Goal: Information Seeking & Learning: Compare options

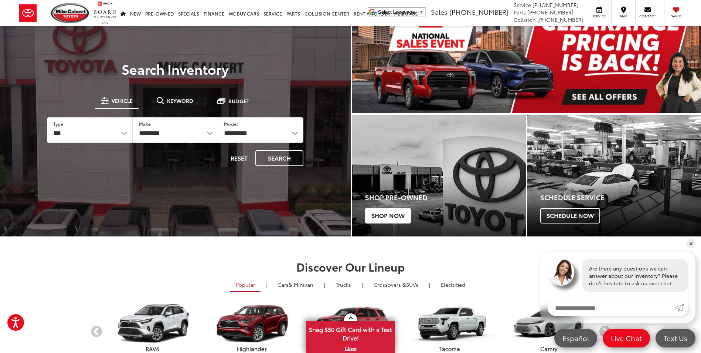
scroll to position [74, 0]
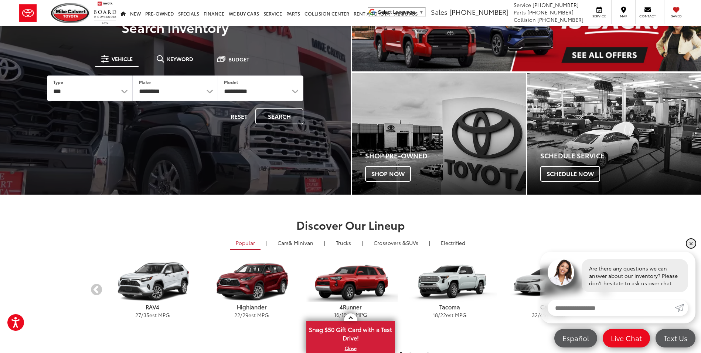
click at [689, 244] on link "✕" at bounding box center [691, 243] width 9 height 9
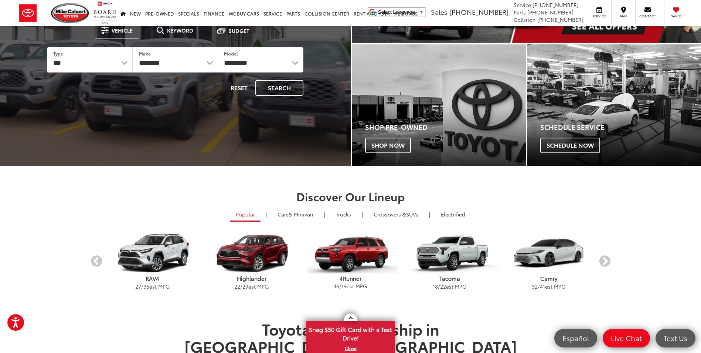
scroll to position [111, 0]
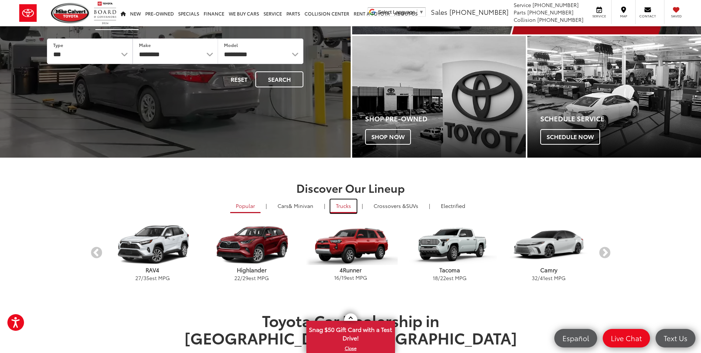
click at [349, 206] on link "Trucks" at bounding box center [343, 206] width 26 height 14
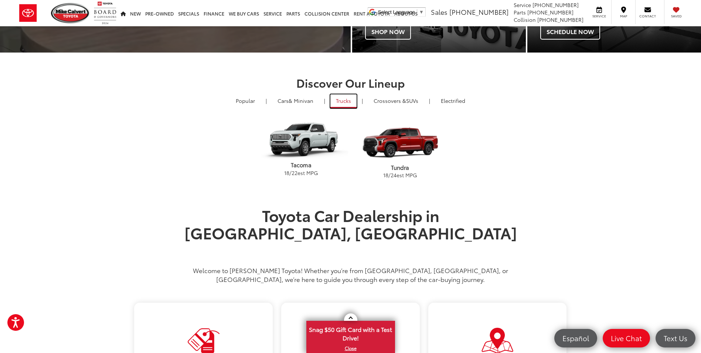
scroll to position [259, 0]
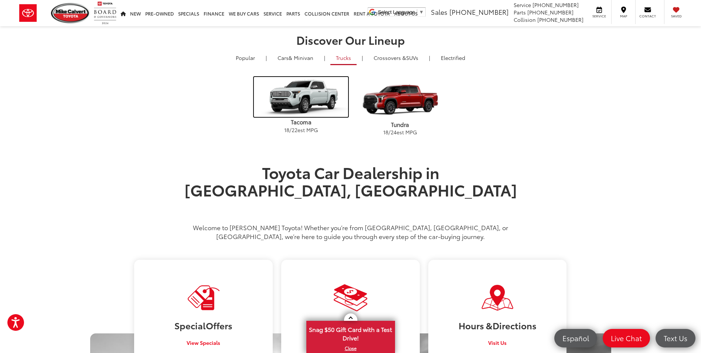
drag, startPoint x: 303, startPoint y: 113, endPoint x: 317, endPoint y: 210, distance: 97.4
click at [303, 113] on img "carousel" at bounding box center [301, 97] width 94 height 40
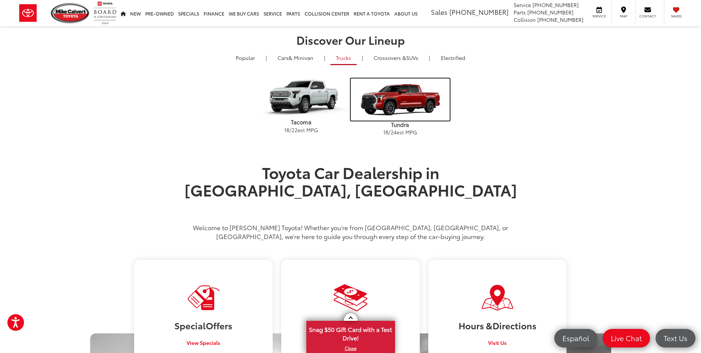
click at [396, 100] on img "carousel" at bounding box center [400, 99] width 99 height 42
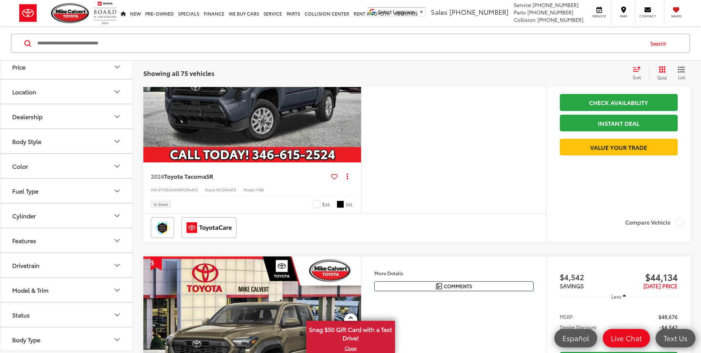
scroll to position [111, 0]
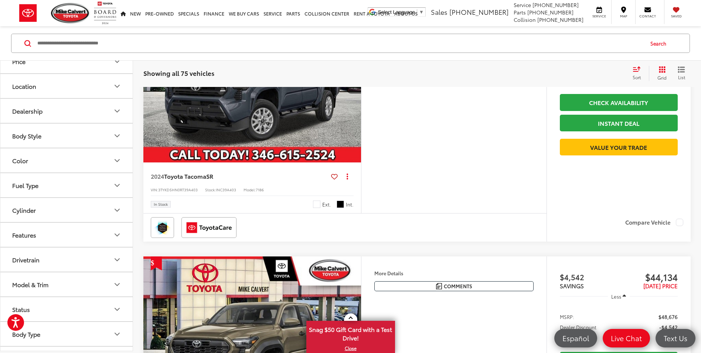
click at [93, 189] on button "Fuel Type" at bounding box center [66, 185] width 133 height 24
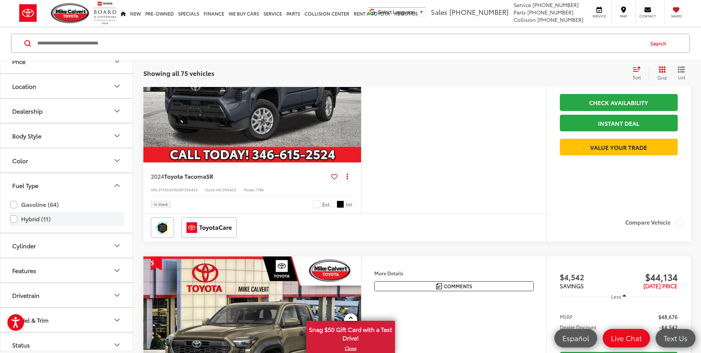
click at [24, 219] on label "Hybrid (11)" at bounding box center [66, 218] width 113 height 13
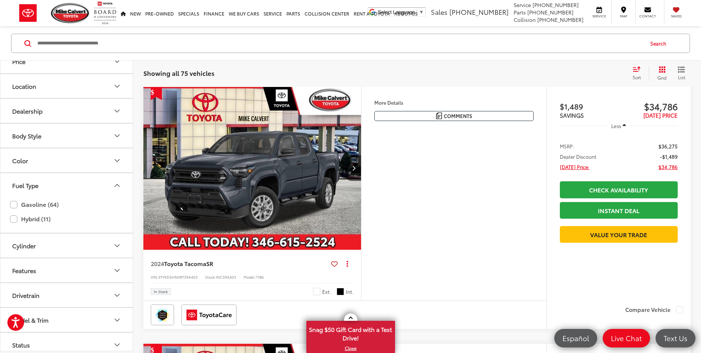
scroll to position [96, 0]
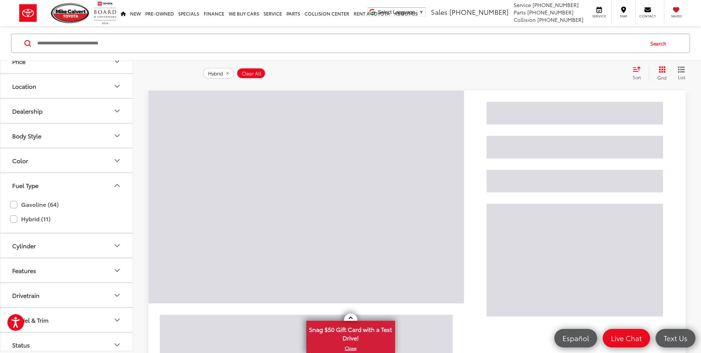
click at [52, 183] on button "Fuel Type" at bounding box center [66, 185] width 133 height 24
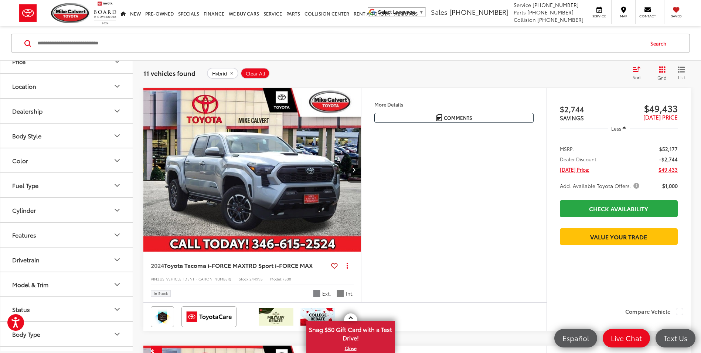
click at [70, 212] on button "Cylinder" at bounding box center [66, 210] width 133 height 24
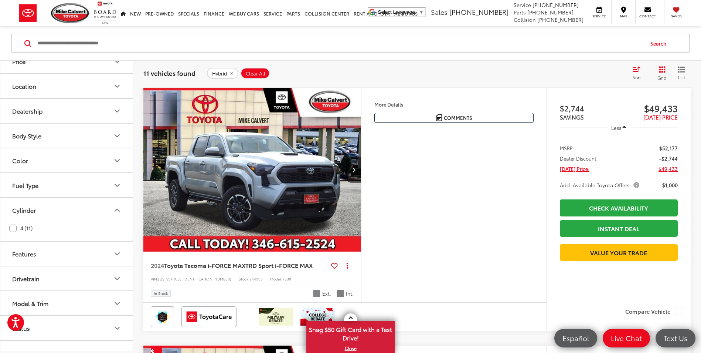
click at [70, 212] on button "Cylinder" at bounding box center [66, 210] width 133 height 24
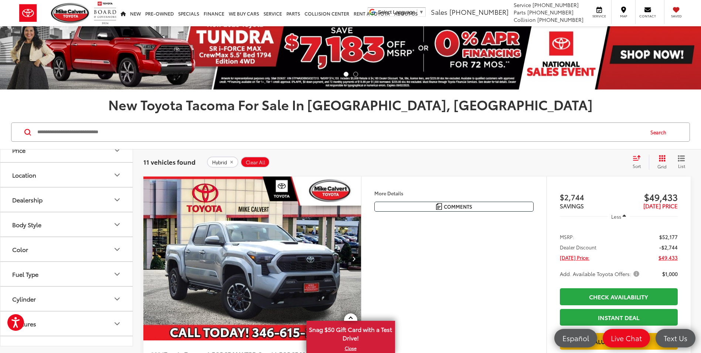
scroll to position [0, 0]
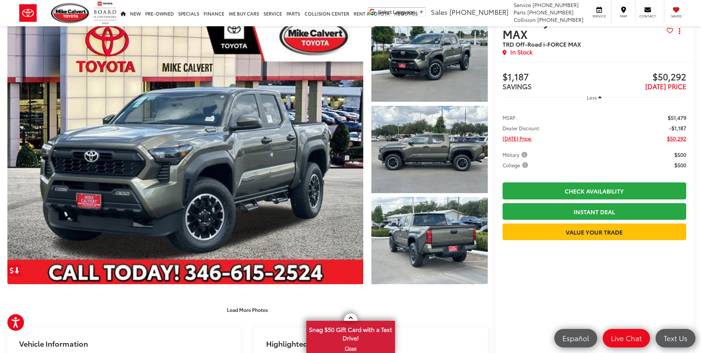
scroll to position [111, 0]
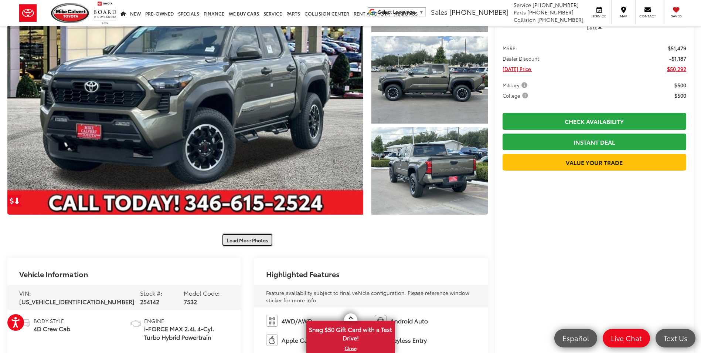
click at [245, 243] on button "Load More Photos" at bounding box center [247, 239] width 51 height 13
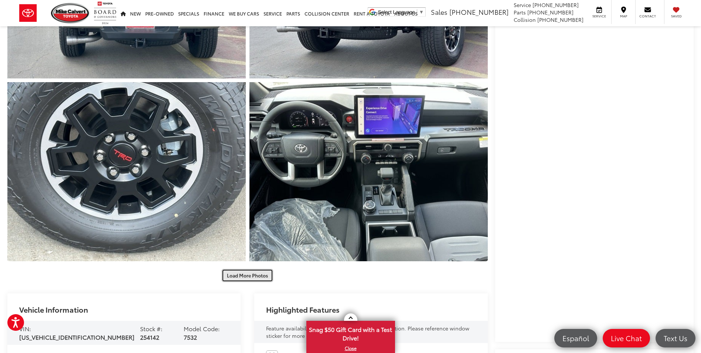
scroll to position [554, 0]
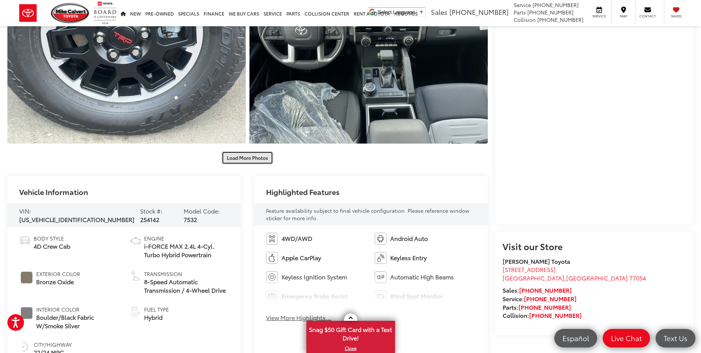
click at [253, 159] on button "Load More Photos" at bounding box center [247, 157] width 51 height 13
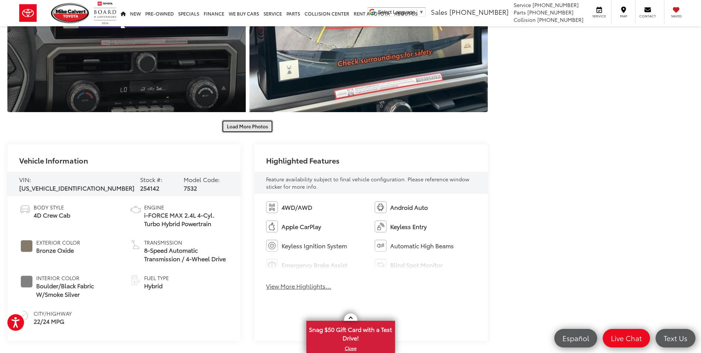
scroll to position [961, 0]
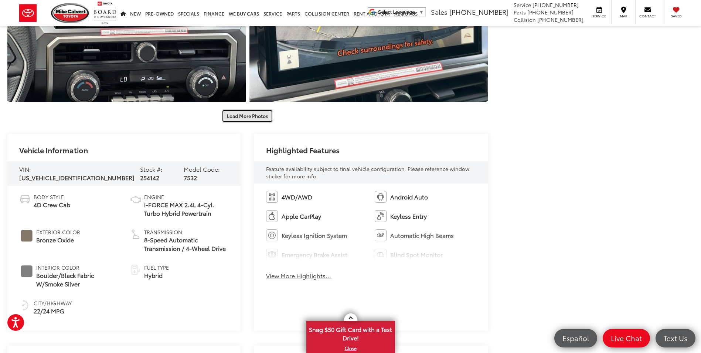
click at [259, 120] on button "Load More Photos" at bounding box center [247, 115] width 51 height 13
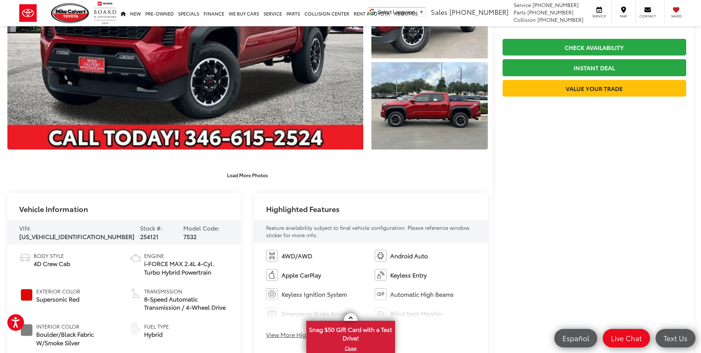
scroll to position [222, 0]
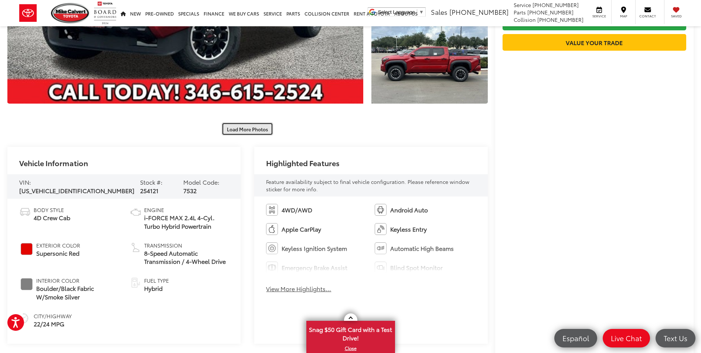
click at [260, 128] on button "Load More Photos" at bounding box center [247, 128] width 51 height 13
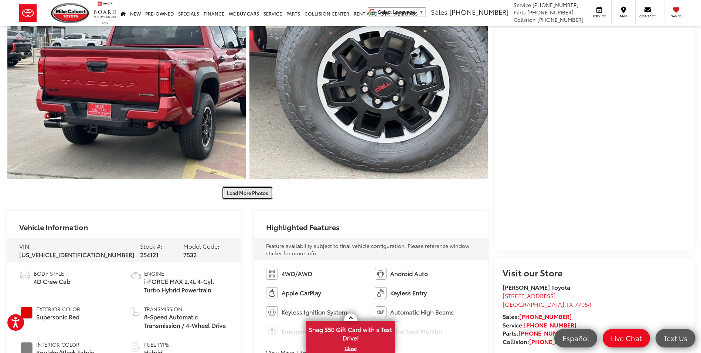
scroll to position [554, 0]
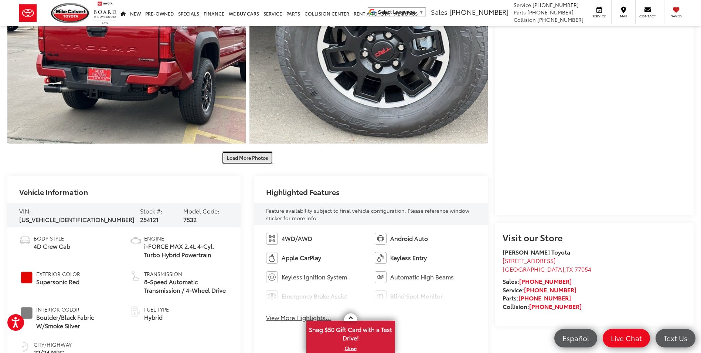
click at [259, 160] on button "Load More Photos" at bounding box center [247, 157] width 51 height 13
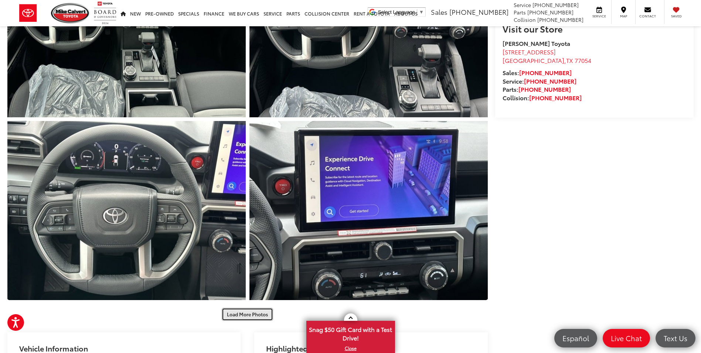
scroll to position [887, 0]
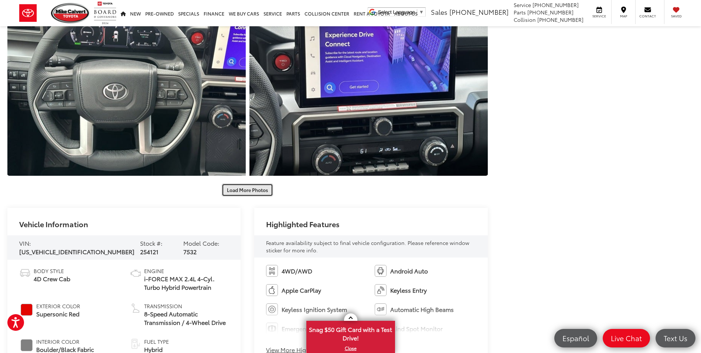
click at [262, 193] on button "Load More Photos" at bounding box center [247, 189] width 51 height 13
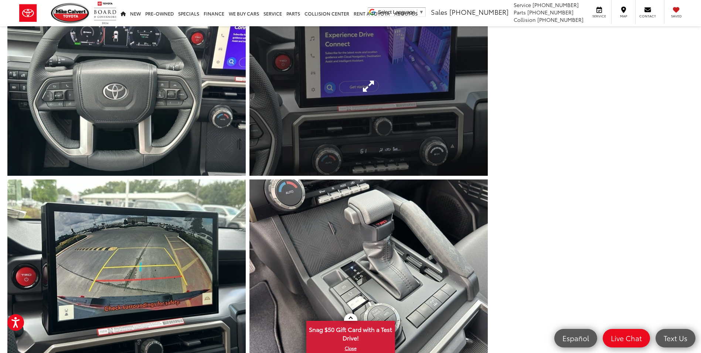
scroll to position [1072, 0]
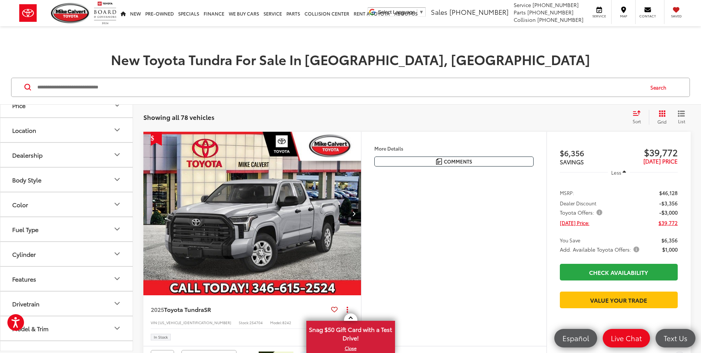
click at [85, 226] on button "Fuel Type" at bounding box center [66, 229] width 133 height 24
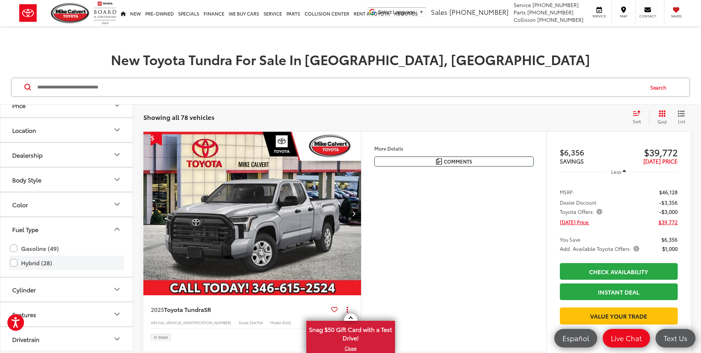
click at [16, 262] on label "Hybrid (28)" at bounding box center [66, 262] width 113 height 13
click at [96, 227] on button "Fuel Type" at bounding box center [66, 229] width 133 height 24
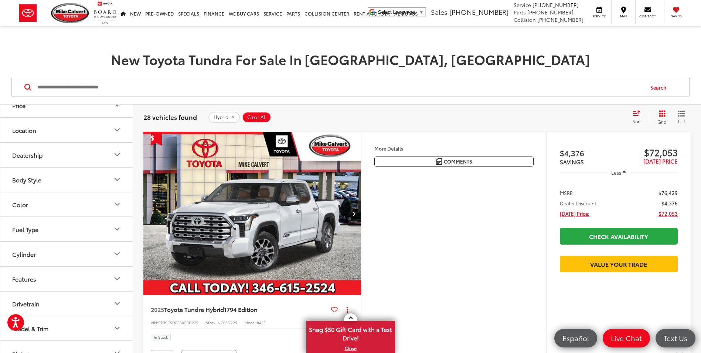
scroll to position [185, 0]
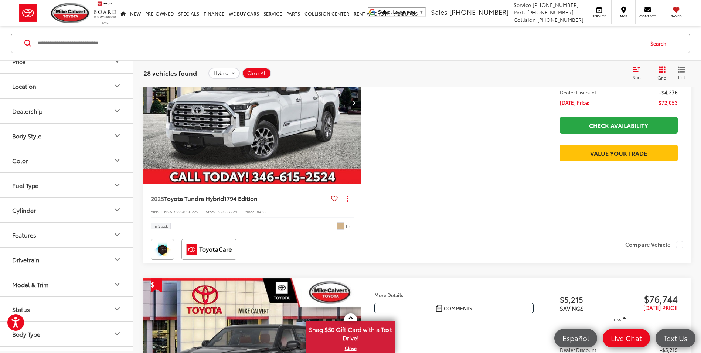
click at [100, 251] on button "Drivetrain" at bounding box center [66, 259] width 133 height 24
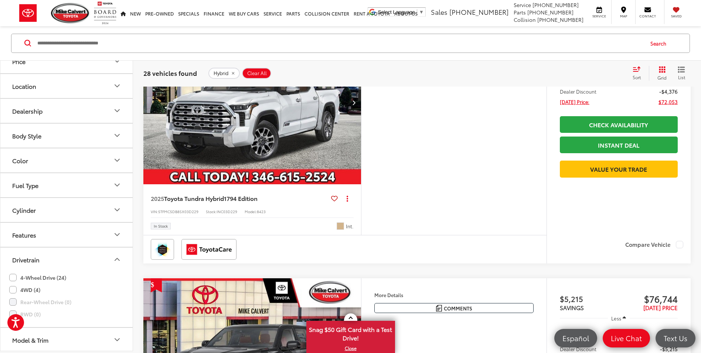
click at [100, 251] on button "Drivetrain" at bounding box center [66, 259] width 133 height 24
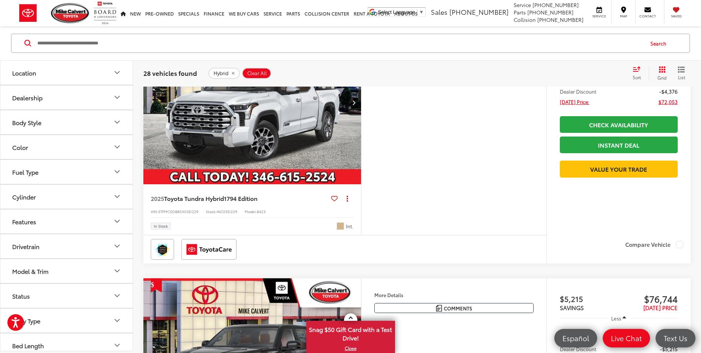
scroll to position [131, 0]
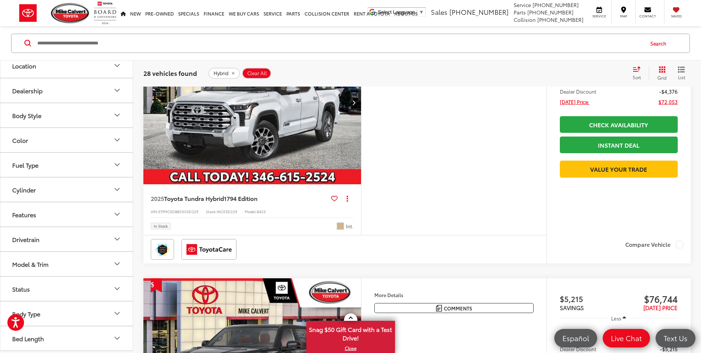
click at [109, 261] on button "Model & Trim" at bounding box center [66, 264] width 133 height 24
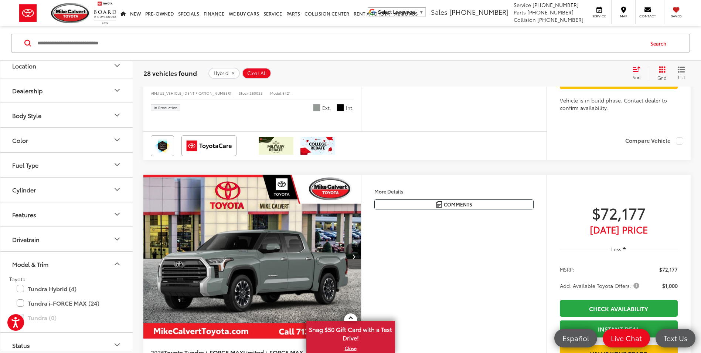
scroll to position [1737, 0]
